Goal: Understand process/instructions: Learn how to perform a task or action

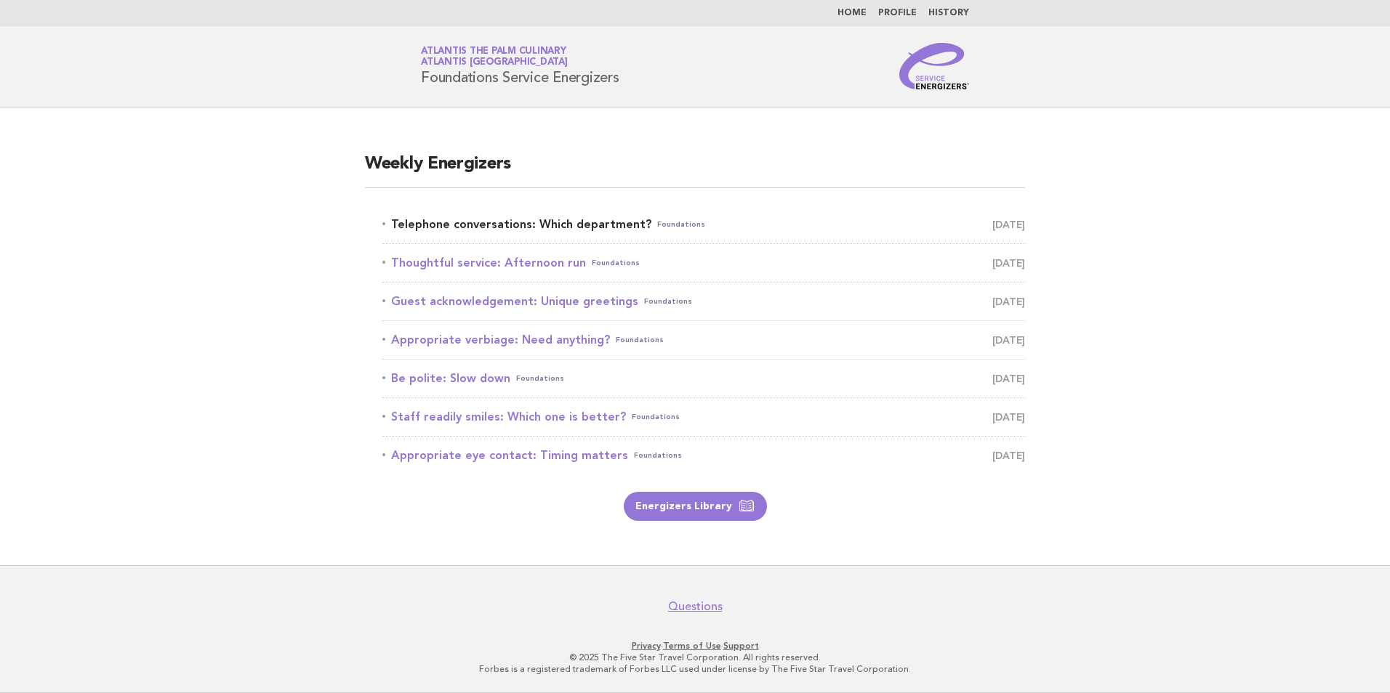
click at [547, 226] on link "Telephone conversations: Which department? Foundations October 13" at bounding box center [703, 224] width 643 height 20
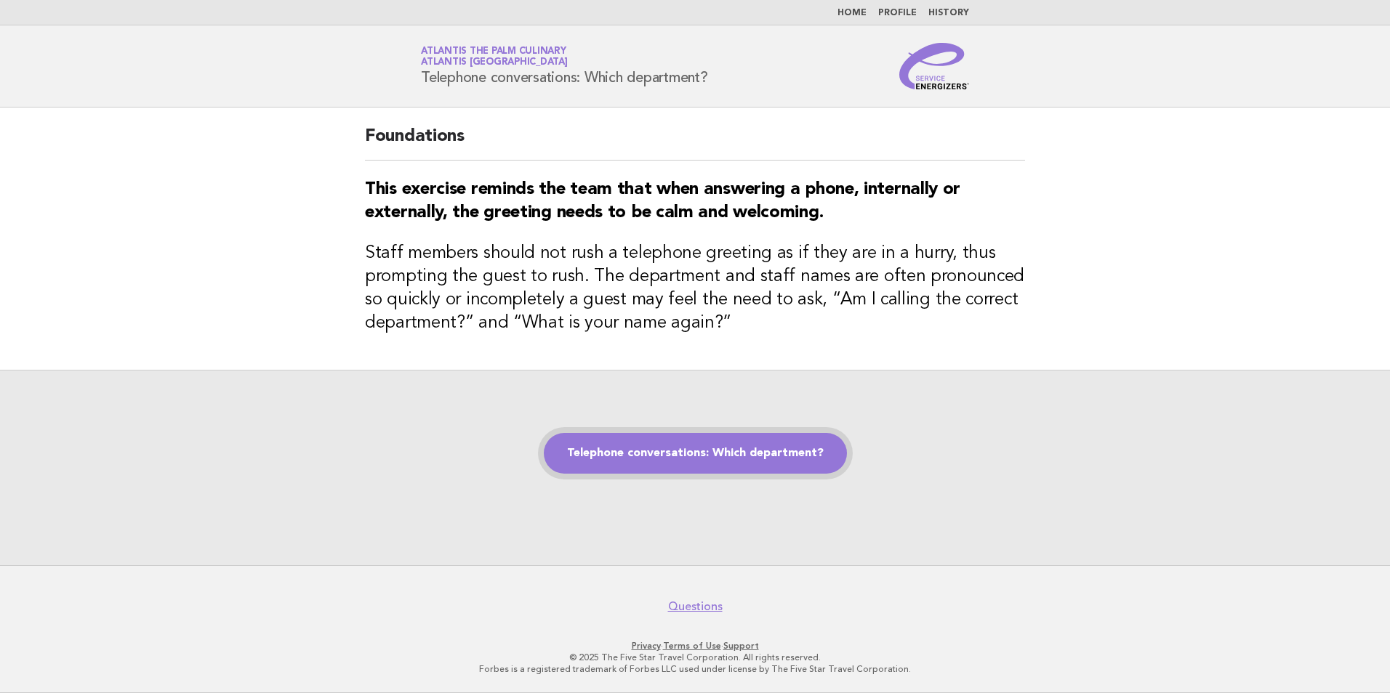
click at [679, 455] on link "Telephone conversations: Which department?" at bounding box center [695, 453] width 303 height 41
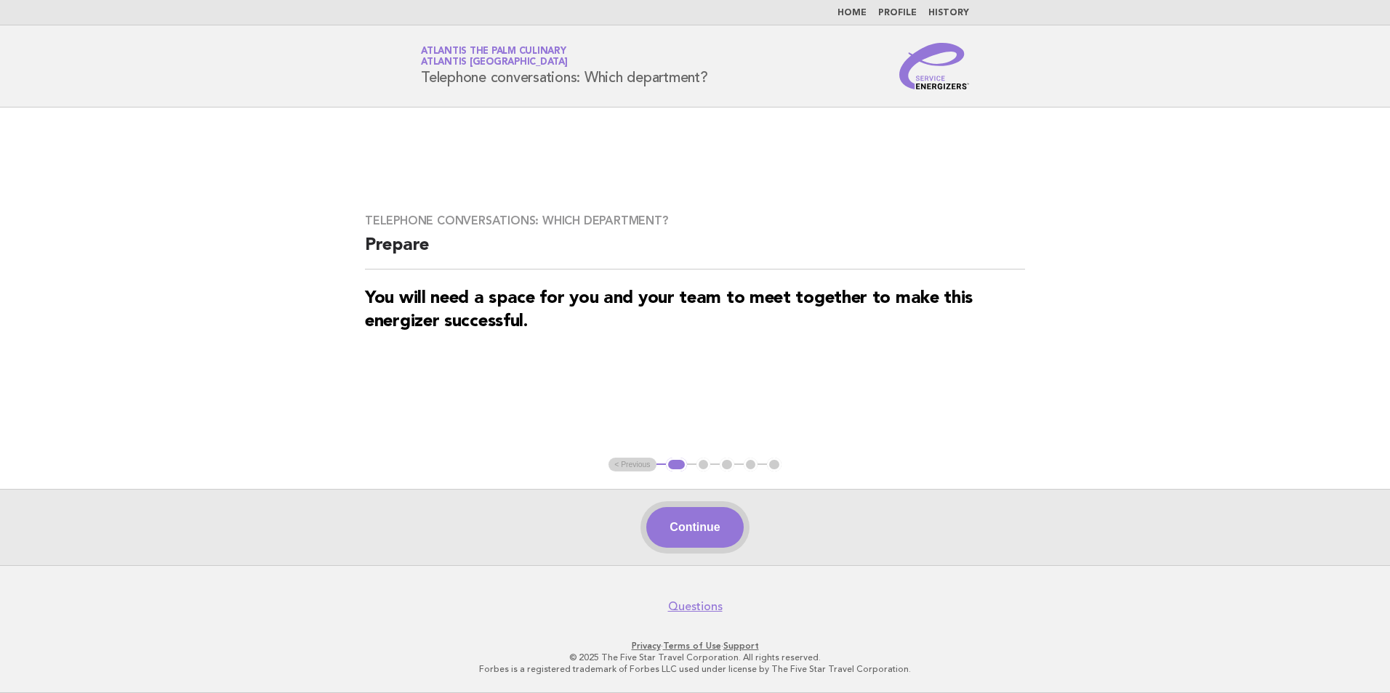
click at [689, 533] on button "Continue" at bounding box center [694, 527] width 97 height 41
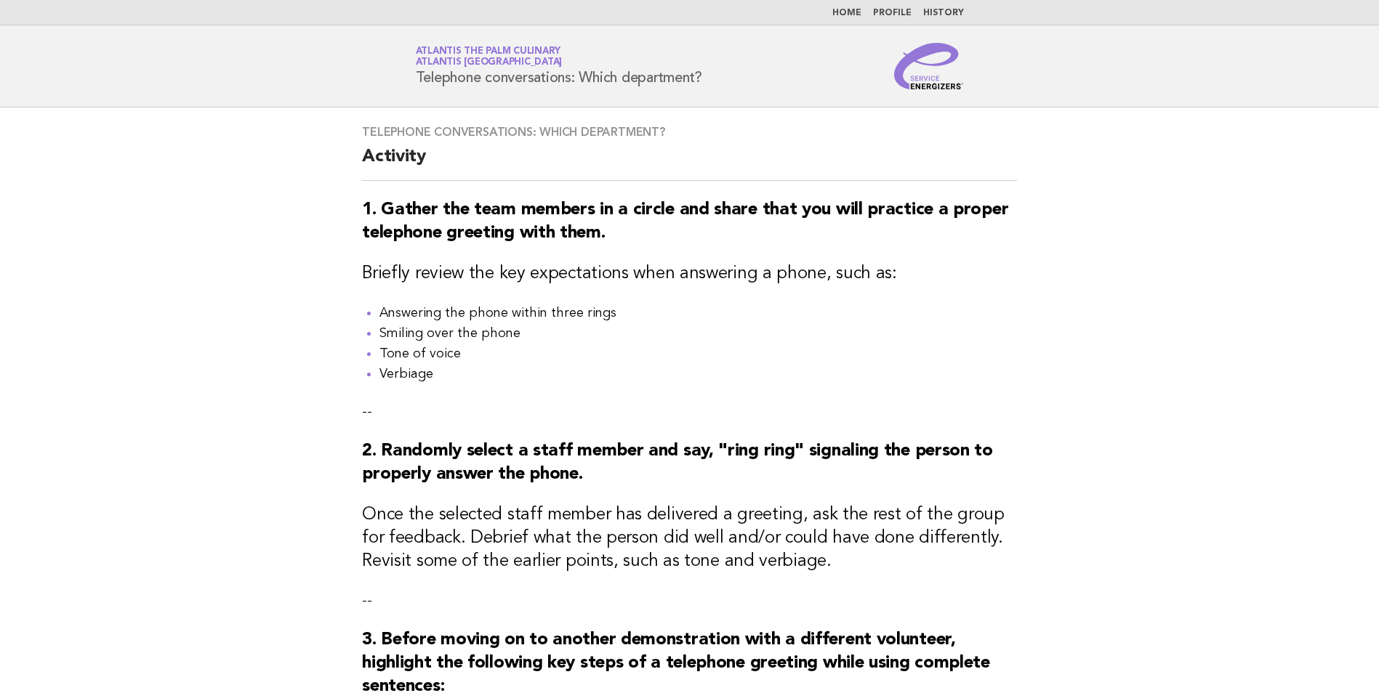
scroll to position [509, 0]
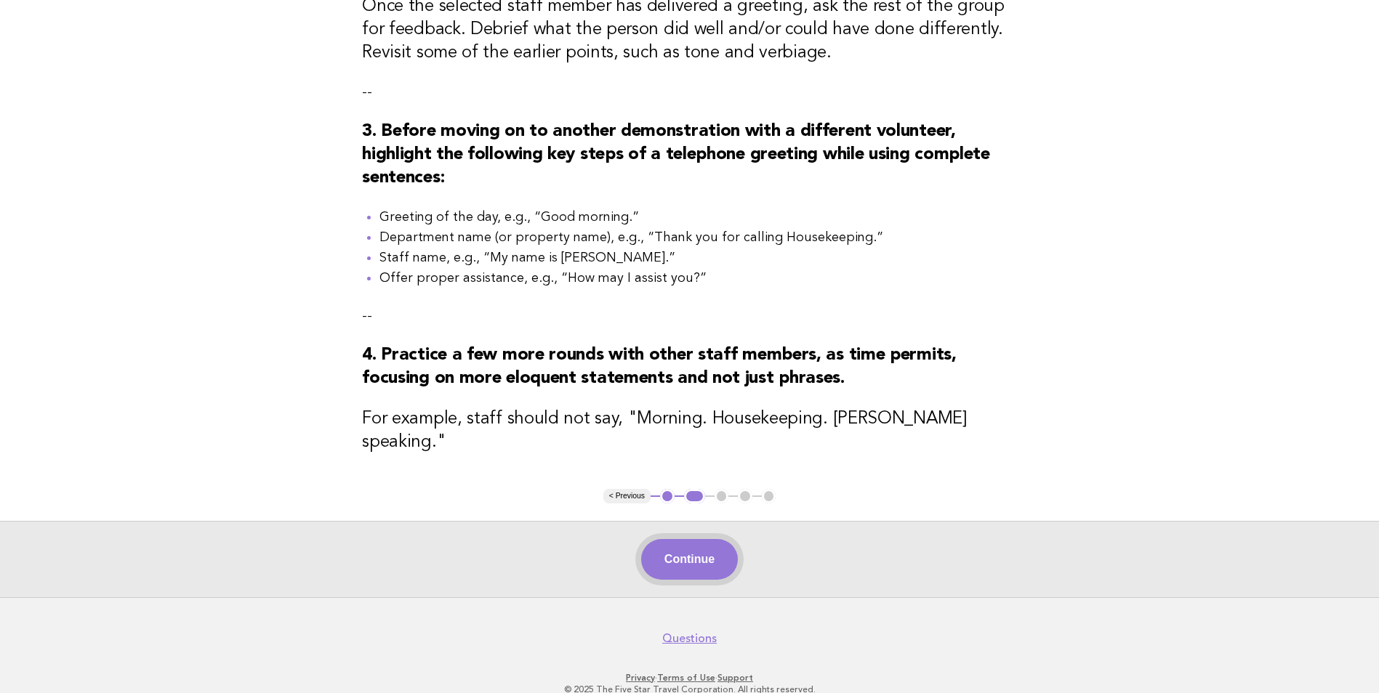
click at [702, 542] on button "Continue" at bounding box center [689, 559] width 97 height 41
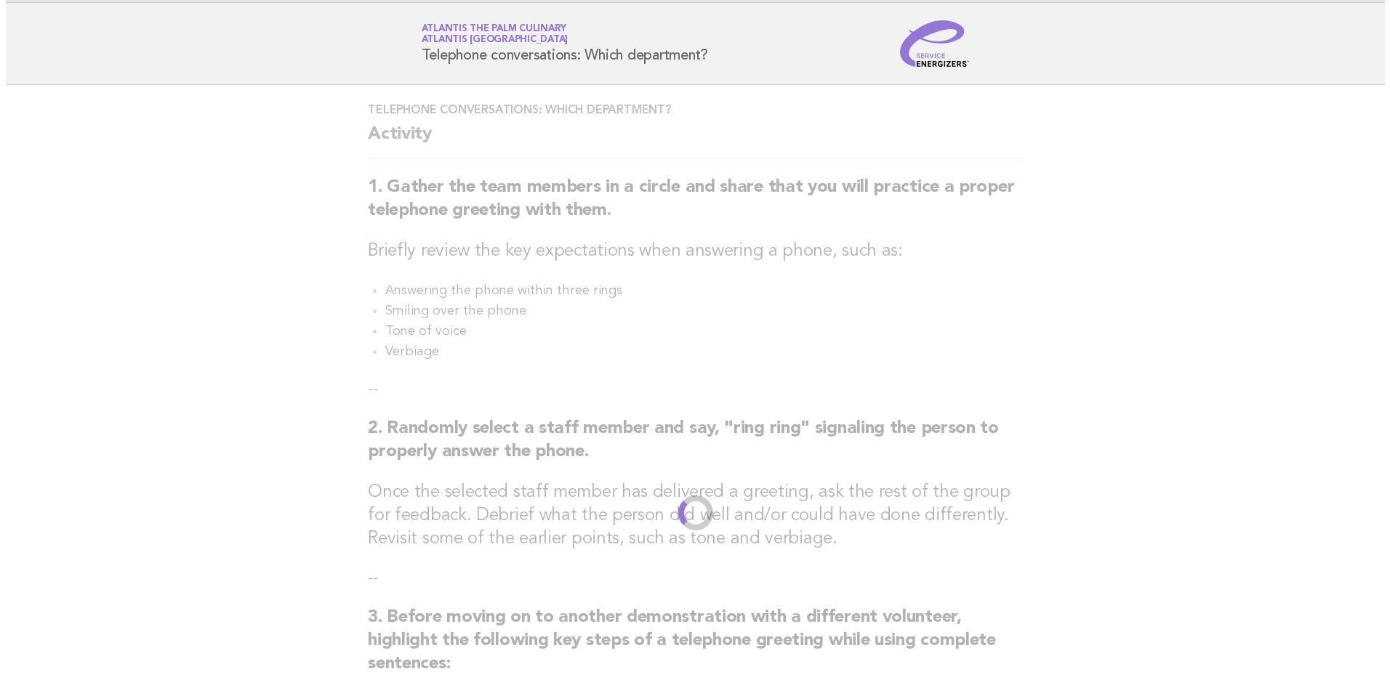
scroll to position [0, 0]
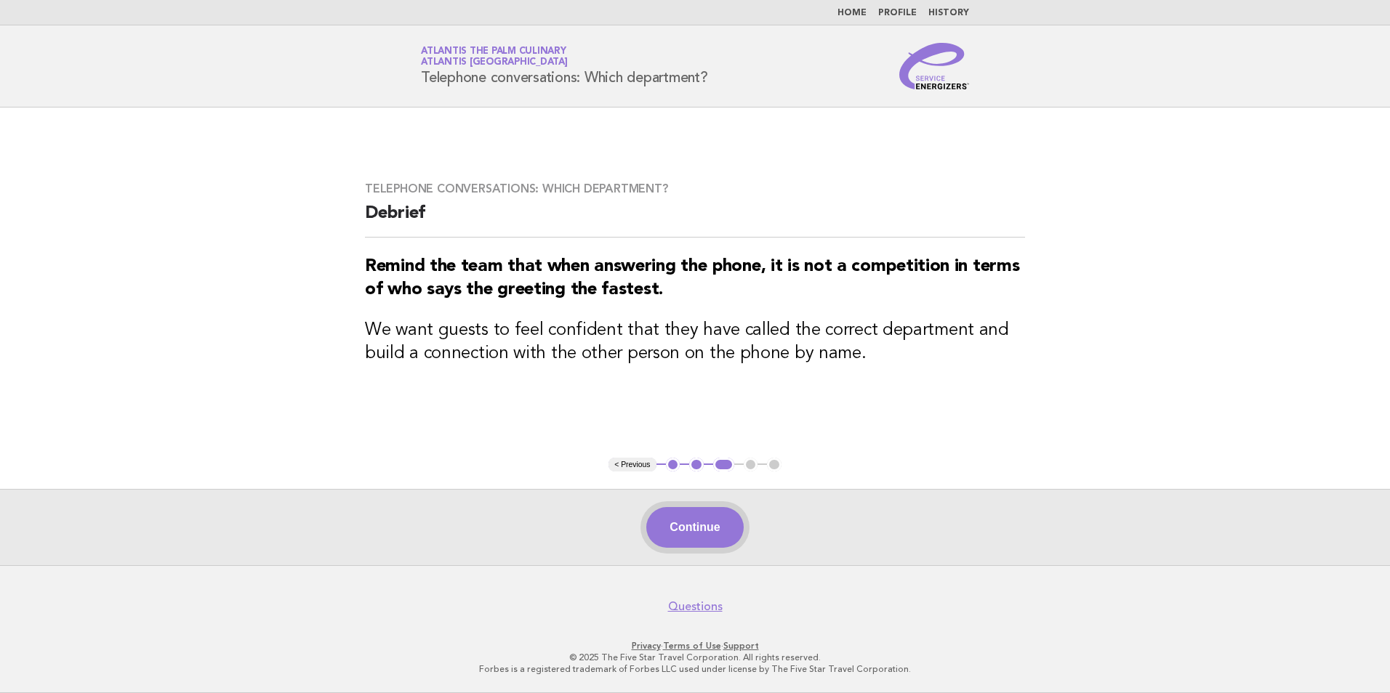
click at [696, 531] on button "Continue" at bounding box center [694, 527] width 97 height 41
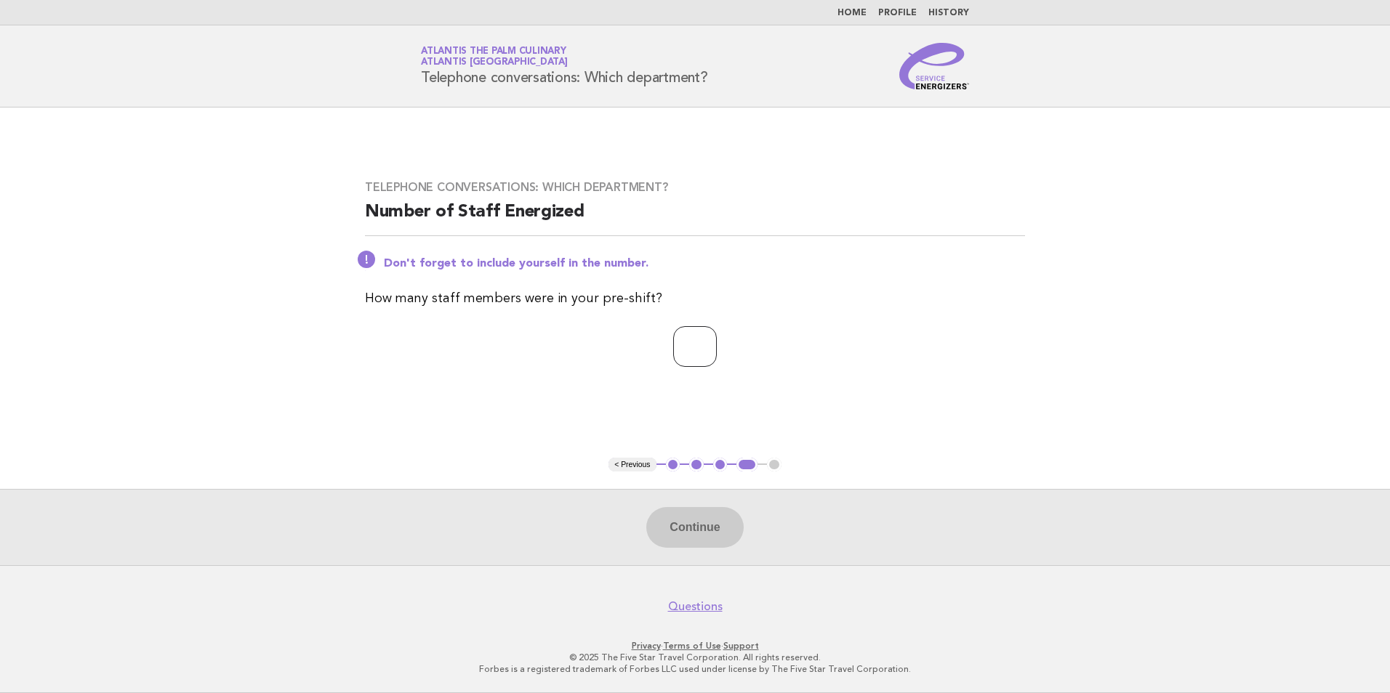
click at [675, 353] on input "number" at bounding box center [695, 346] width 44 height 41
type input "**"
click at [684, 534] on button "Continue" at bounding box center [694, 527] width 97 height 41
